Goal: Book appointment/travel/reservation

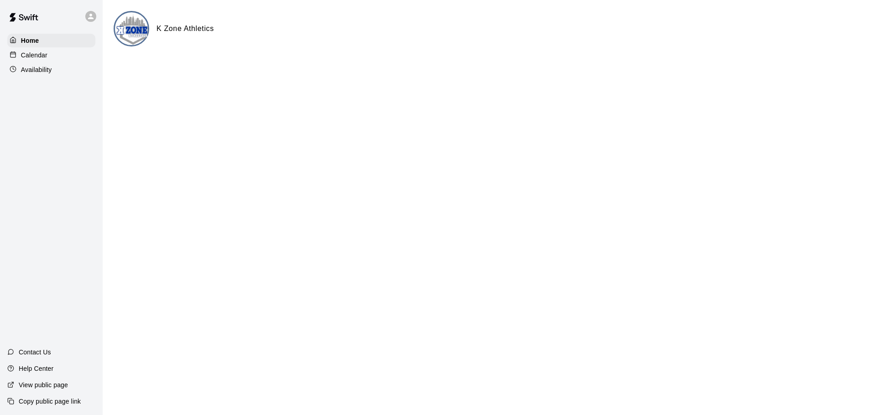
click at [49, 54] on div "Calendar" at bounding box center [51, 55] width 88 height 14
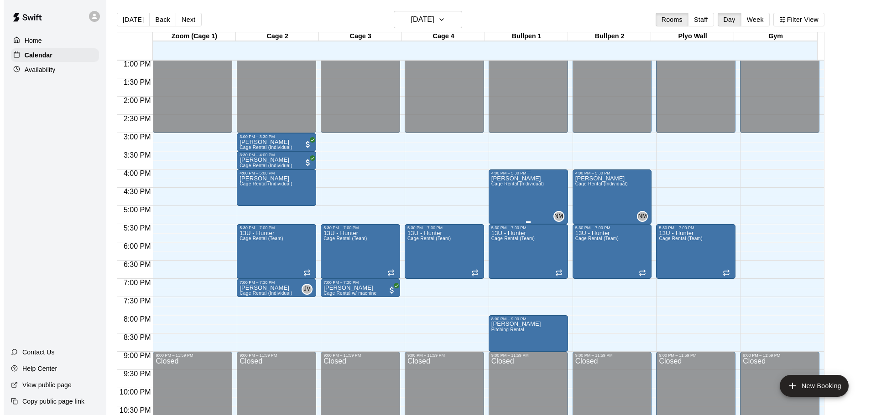
scroll to position [496, 0]
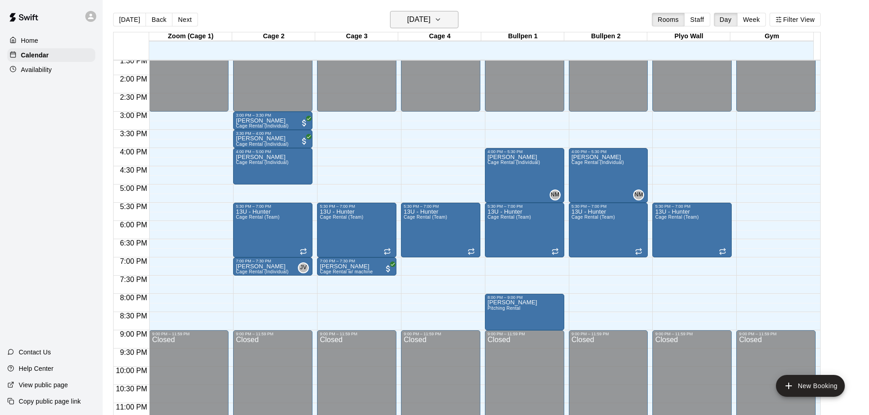
click at [430, 23] on h6 "[DATE]" at bounding box center [418, 19] width 23 height 13
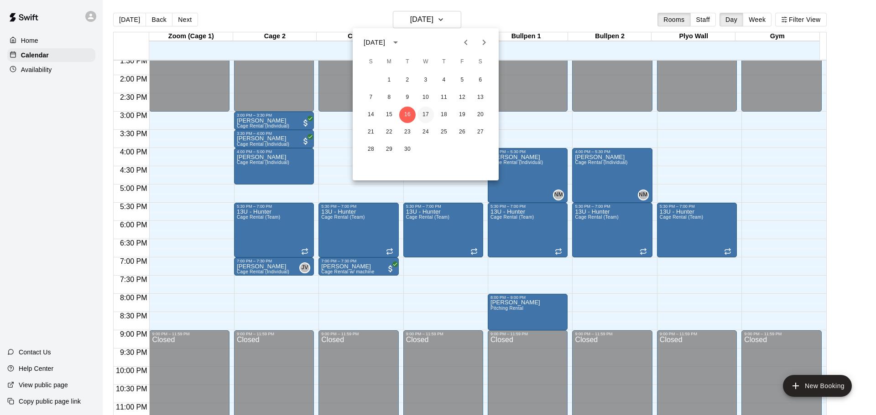
click at [424, 115] on button "17" at bounding box center [425, 115] width 16 height 16
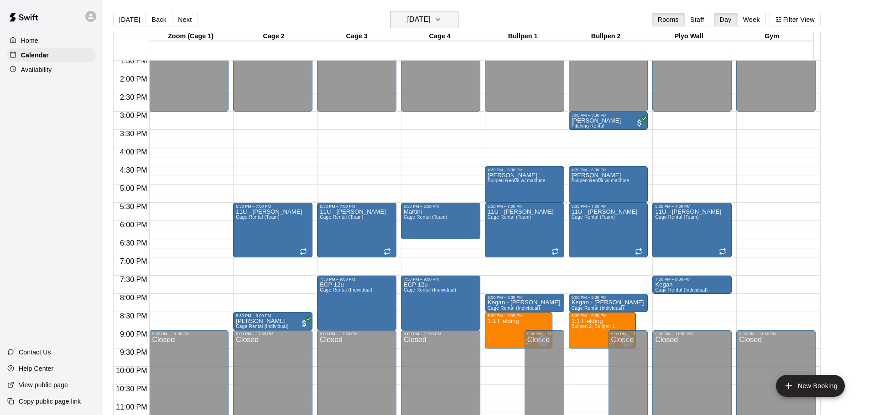
click at [430, 21] on h6 "[DATE]" at bounding box center [418, 19] width 23 height 13
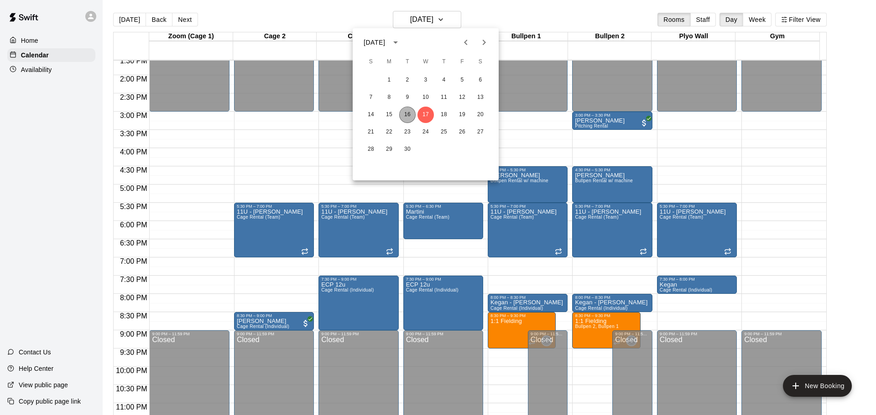
click at [408, 116] on button "16" at bounding box center [407, 115] width 16 height 16
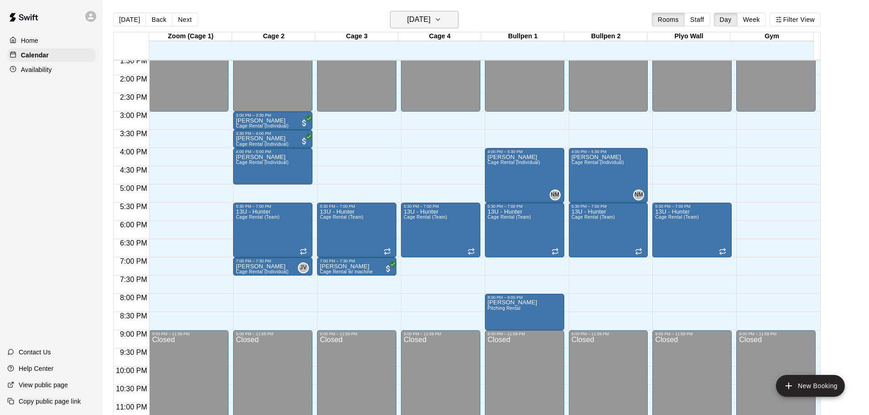
click at [424, 17] on h6 "[DATE]" at bounding box center [418, 19] width 23 height 13
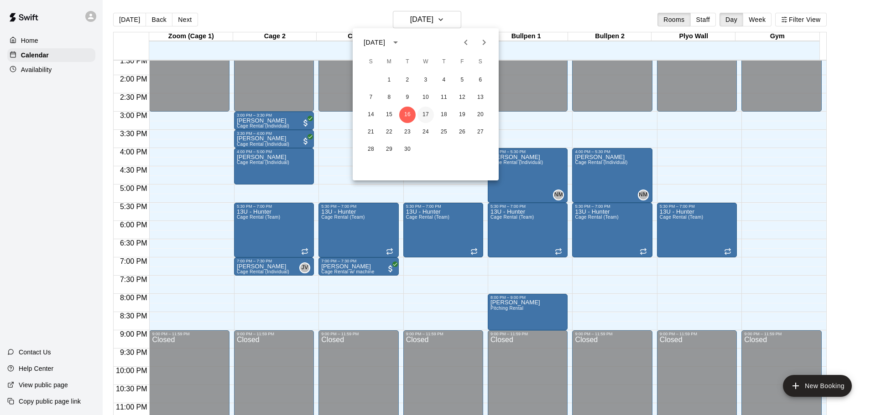
click at [422, 114] on button "17" at bounding box center [425, 115] width 16 height 16
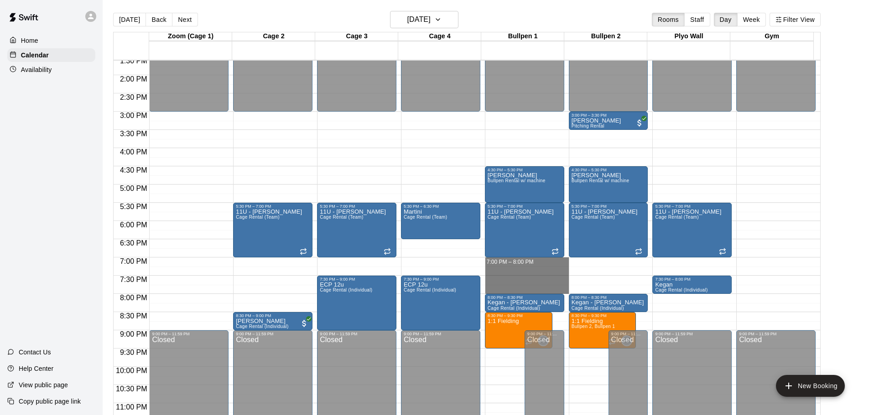
drag, startPoint x: 519, startPoint y: 261, endPoint x: 518, endPoint y: 289, distance: 27.4
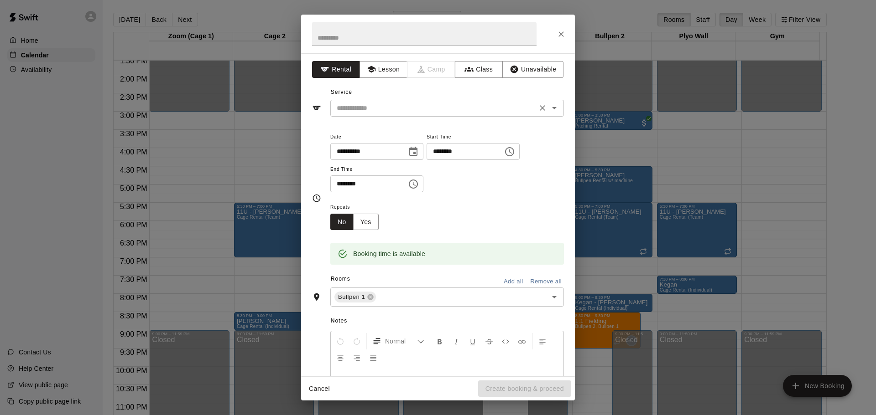
click at [391, 118] on div "**********" at bounding box center [438, 214] width 274 height 323
click at [392, 111] on input "text" at bounding box center [433, 108] width 201 height 11
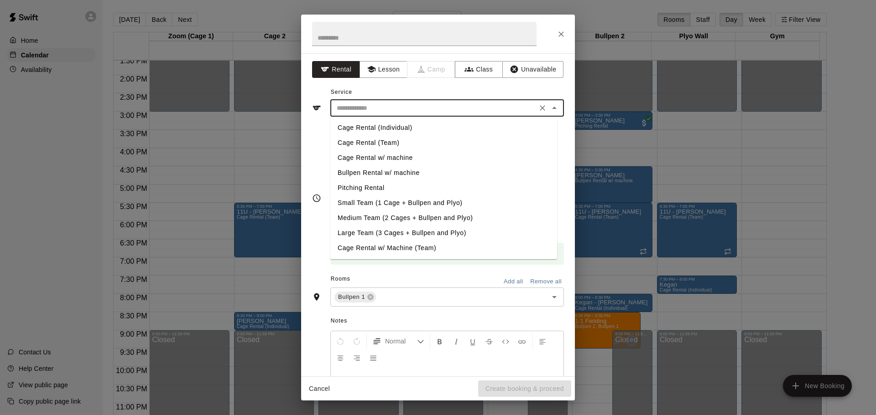
click at [383, 187] on li "Pitching Rental" at bounding box center [443, 188] width 227 height 15
type input "**********"
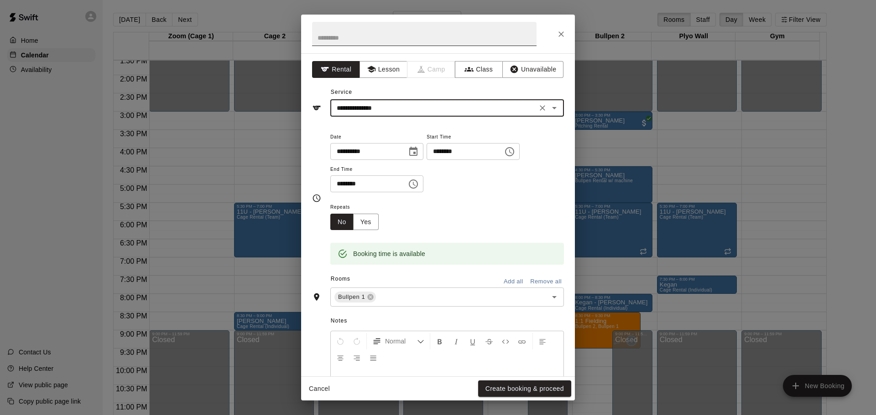
click at [379, 34] on input "text" at bounding box center [424, 34] width 224 height 24
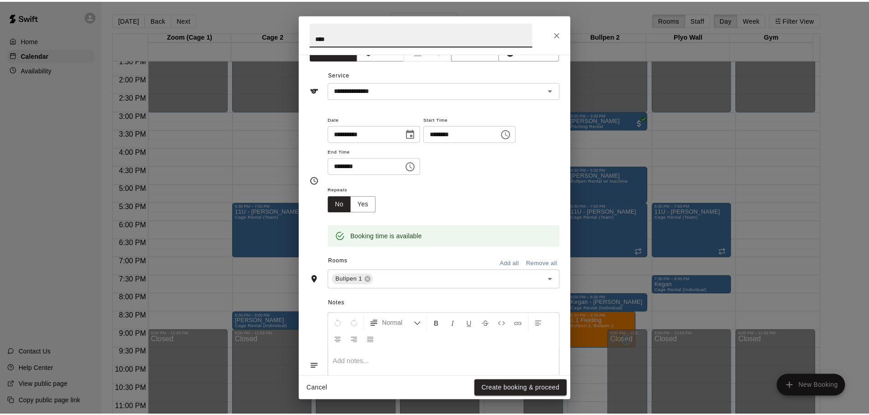
scroll to position [0, 0]
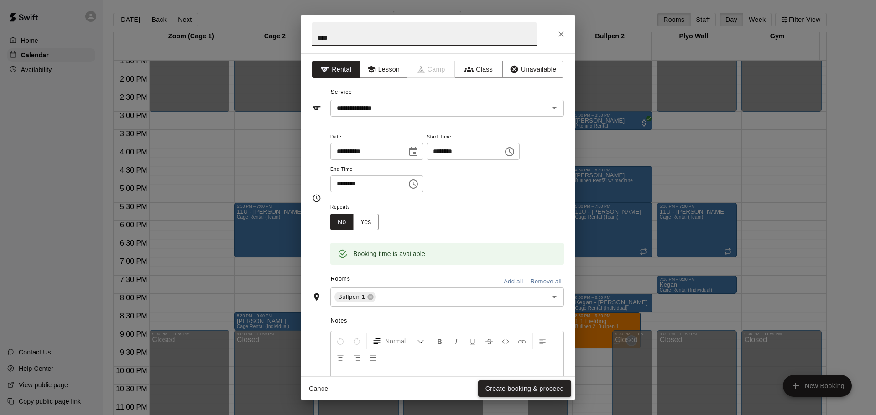
type input "****"
click at [505, 383] on button "Create booking & proceed" at bounding box center [524, 389] width 93 height 17
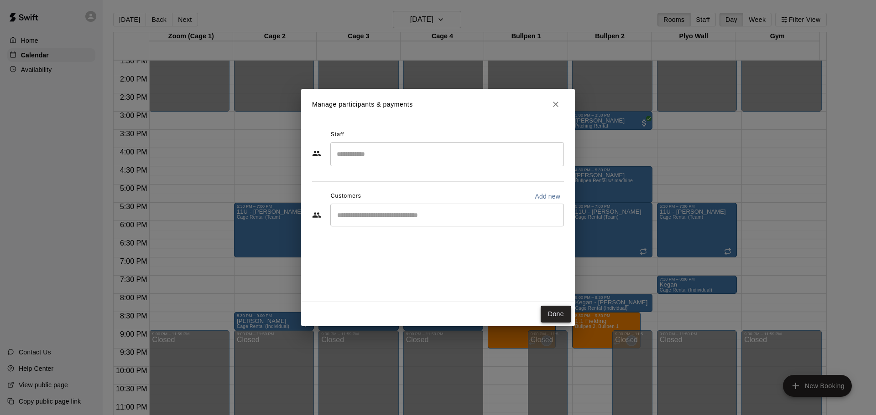
click at [557, 317] on button "Done" at bounding box center [555, 314] width 31 height 17
